Goal: Find specific page/section: Find specific page/section

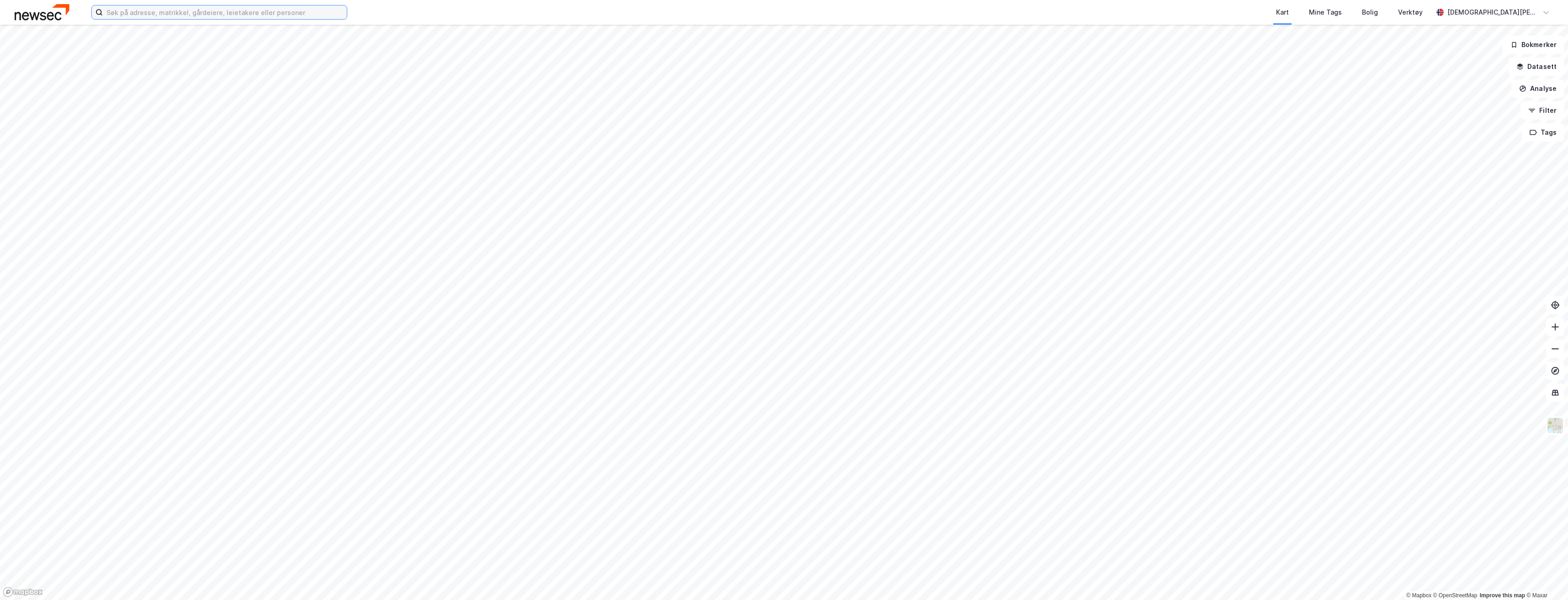
click at [144, 12] on input at bounding box center [225, 12] width 244 height 14
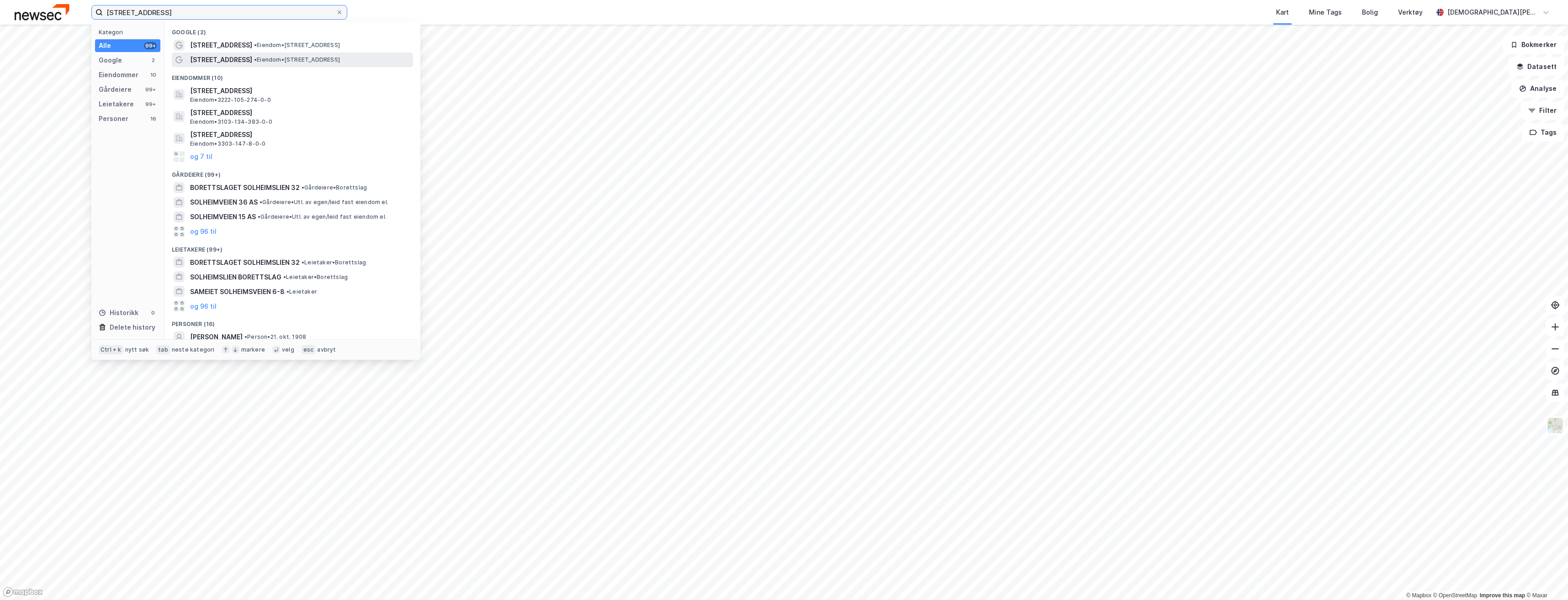
type input "[STREET_ADDRESS]"
click at [254, 57] on span "• Eiendom • [STREET_ADDRESS]" at bounding box center [296, 60] width 86 height 7
